Goal: Communication & Community: Share content

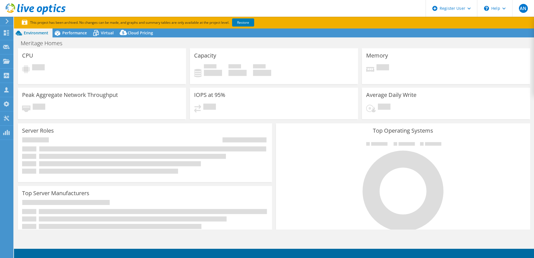
select select "USWest"
select select "USD"
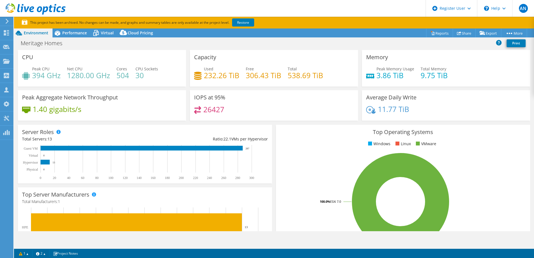
click at [129, 113] on div "1.40 gigabits/s" at bounding box center [102, 112] width 160 height 12
click at [76, 30] on span "Performance" at bounding box center [74, 32] width 25 height 5
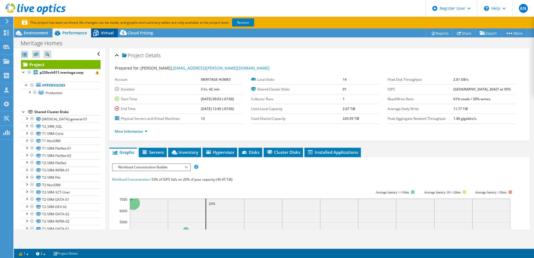
click at [103, 32] on span "Virtual" at bounding box center [107, 32] width 13 height 5
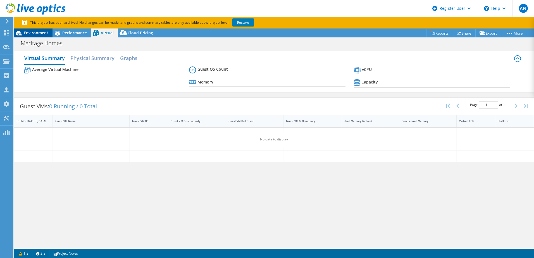
click at [47, 32] on span "Environment" at bounding box center [36, 32] width 25 height 5
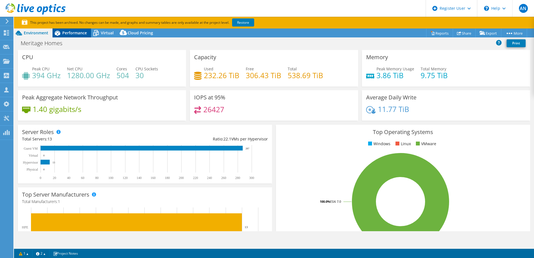
click at [75, 29] on div "Performance" at bounding box center [72, 33] width 39 height 9
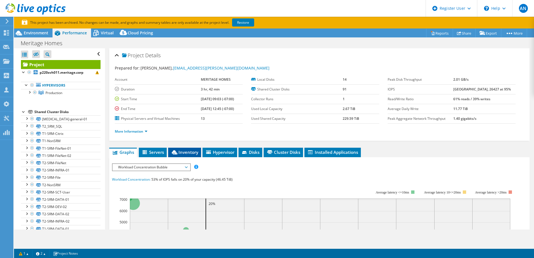
click at [187, 150] on span "Inventory" at bounding box center [184, 153] width 27 height 6
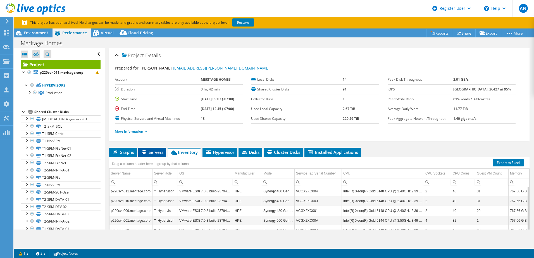
click at [160, 151] on span "Servers" at bounding box center [152, 153] width 22 height 6
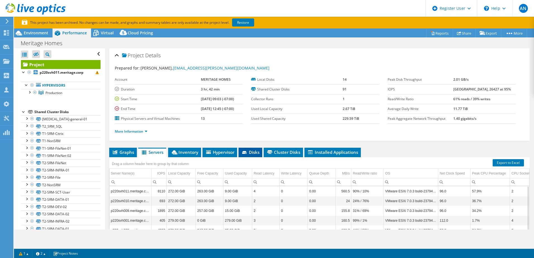
click at [252, 151] on span "Disks" at bounding box center [250, 153] width 18 height 6
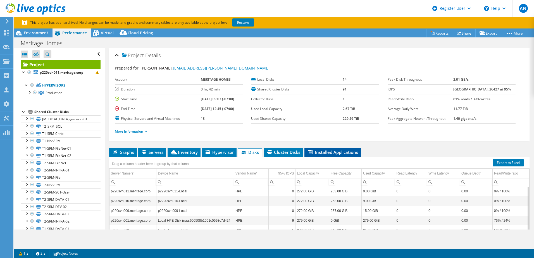
click at [320, 148] on li "Installed Applications" at bounding box center [333, 153] width 56 height 10
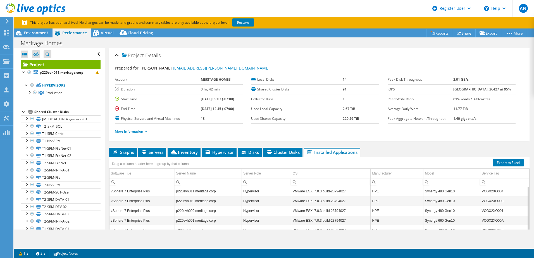
click at [213, 132] on ul "More Information" at bounding box center [319, 131] width 409 height 8
click at [131, 151] on span "Graphs" at bounding box center [123, 153] width 22 height 6
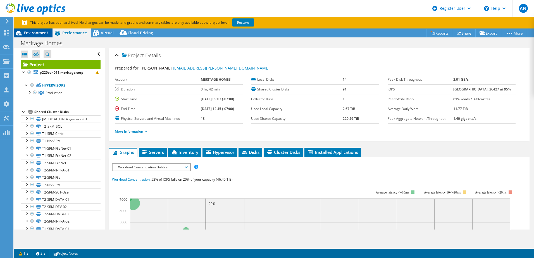
click at [33, 32] on span "Environment" at bounding box center [36, 32] width 25 height 5
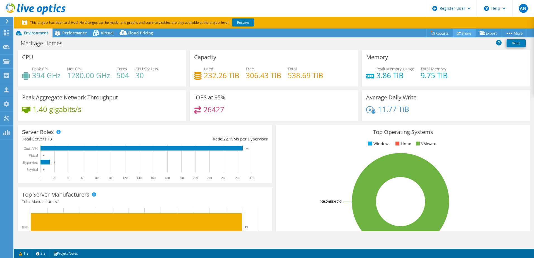
click at [460, 34] on link "Share" at bounding box center [464, 33] width 23 height 9
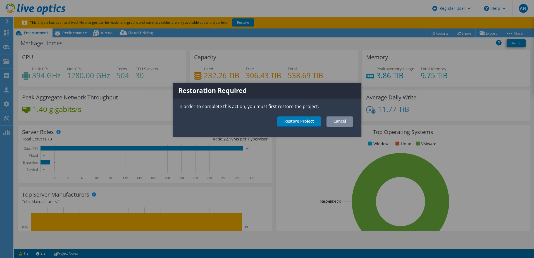
click at [336, 121] on link "Cancel" at bounding box center [340, 122] width 27 height 10
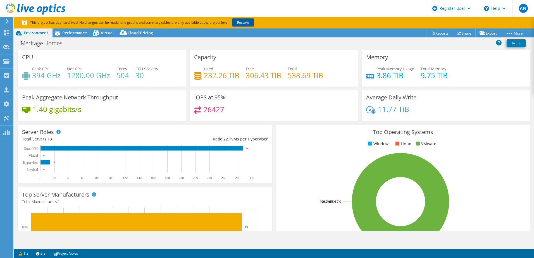
click at [244, 22] on link "Restore" at bounding box center [243, 22] width 22 height 8
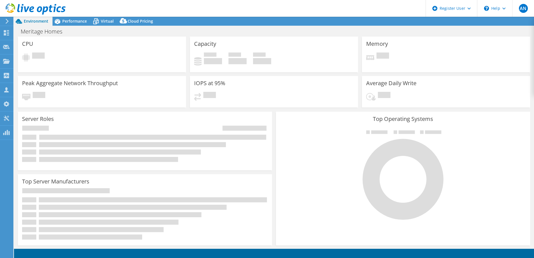
select select "USD"
select select "USWest"
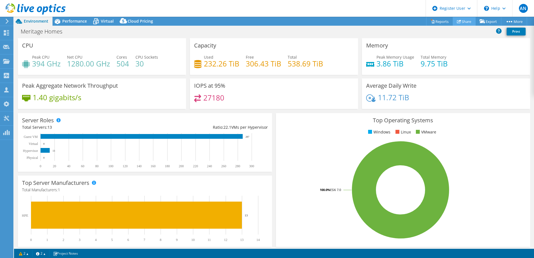
click at [460, 20] on link "Share" at bounding box center [464, 21] width 23 height 9
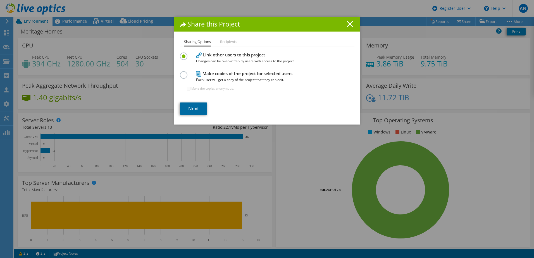
click at [196, 107] on link "Next" at bounding box center [193, 109] width 27 height 12
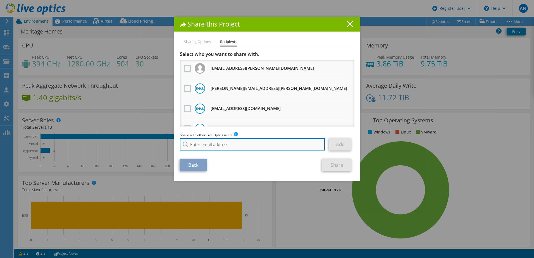
click at [191, 144] on input "search" at bounding box center [252, 144] width 145 height 12
click at [201, 151] on li "Rick.Sandbothe@dell.com" at bounding box center [237, 148] width 114 height 7
type input "Rick.Sandbothe@dell.com"
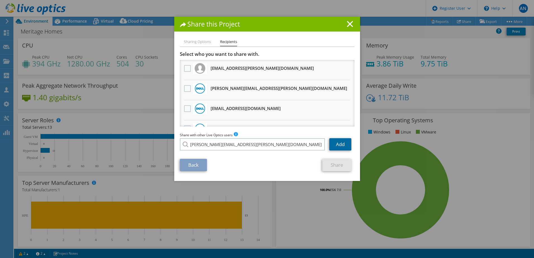
click at [335, 144] on link "Add" at bounding box center [340, 144] width 22 height 12
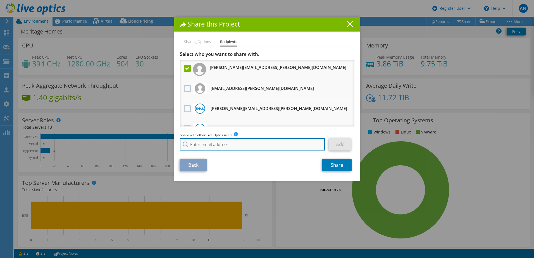
click at [199, 144] on input "search" at bounding box center [252, 144] width 145 height 12
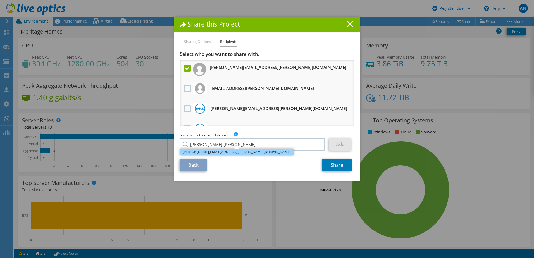
click at [200, 152] on li "Cody.Williams@Dell.com" at bounding box center [237, 152] width 114 height 7
type input "Cody.Williams@Dell.com"
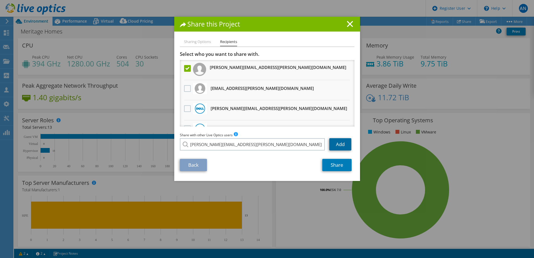
click at [343, 144] on link "Add" at bounding box center [340, 144] width 22 height 12
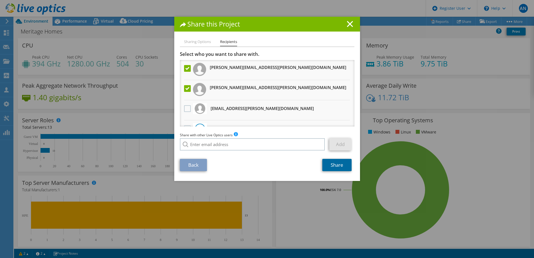
click at [329, 162] on link "Share" at bounding box center [337, 165] width 29 height 12
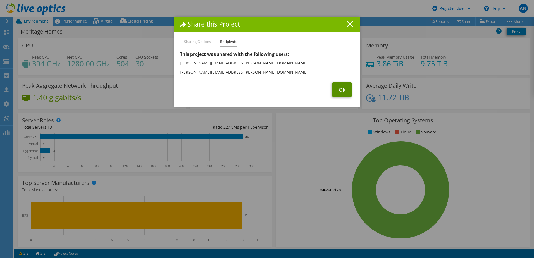
click at [342, 88] on link "Ok" at bounding box center [342, 89] width 19 height 15
